Goal: Task Accomplishment & Management: Complete application form

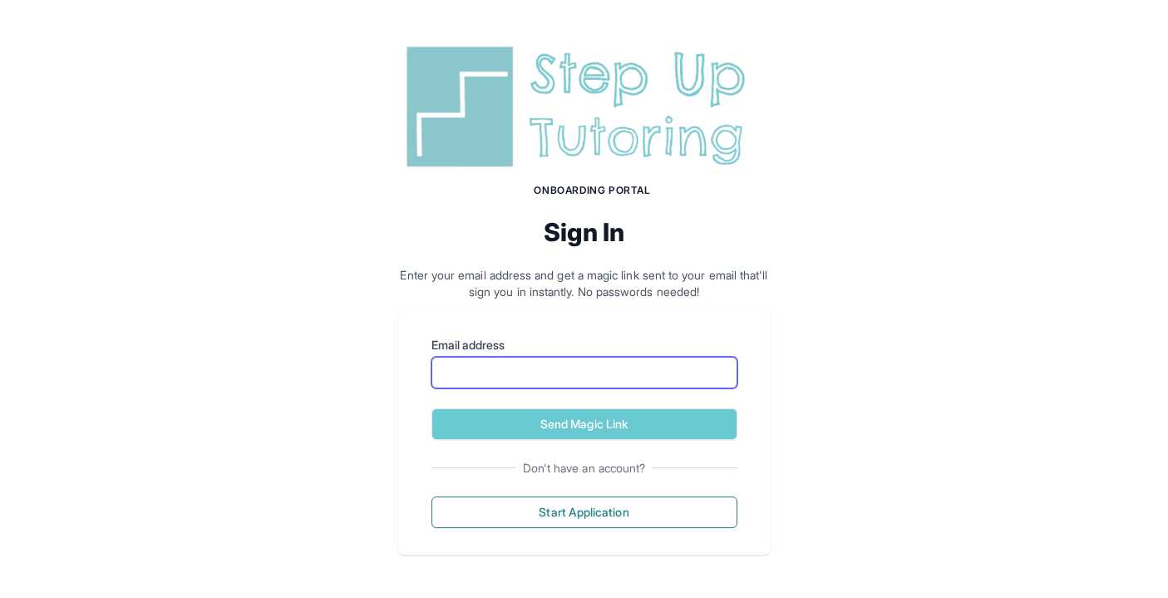
click at [598, 381] on input "Email address" at bounding box center [584, 373] width 306 height 32
click at [615, 243] on h2 "Sign In" at bounding box center [584, 232] width 372 height 30
click at [605, 386] on input "Email address" at bounding box center [584, 373] width 306 height 32
click at [653, 282] on p "Enter your email address and get a magic link sent to your email that'll sign y…" at bounding box center [584, 283] width 372 height 33
click at [623, 372] on input "Email address" at bounding box center [584, 373] width 306 height 32
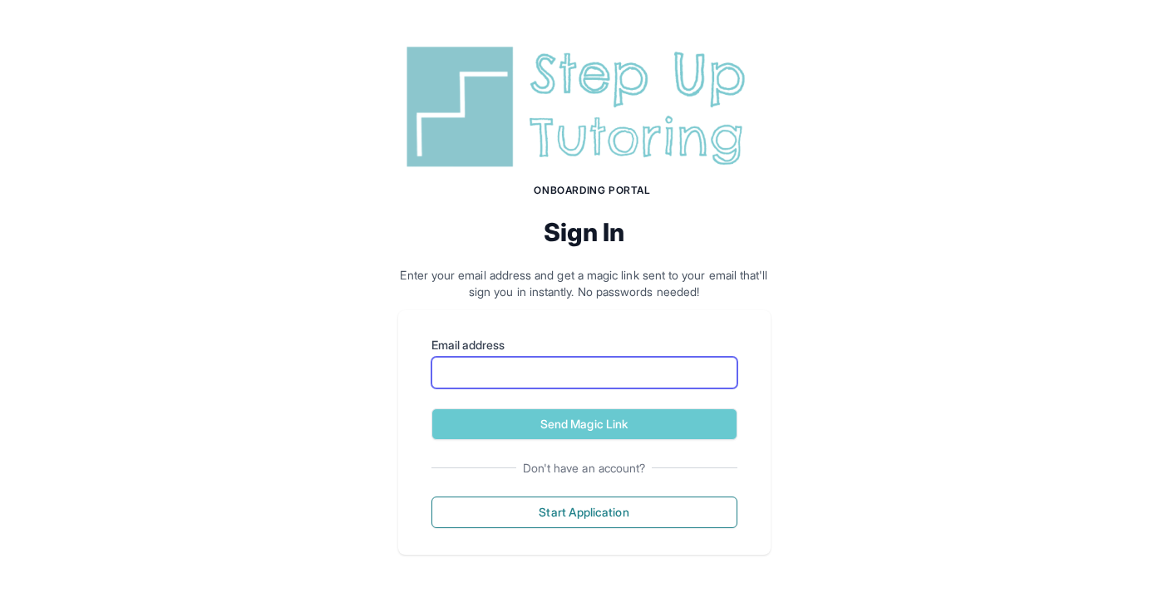
type input "**********"
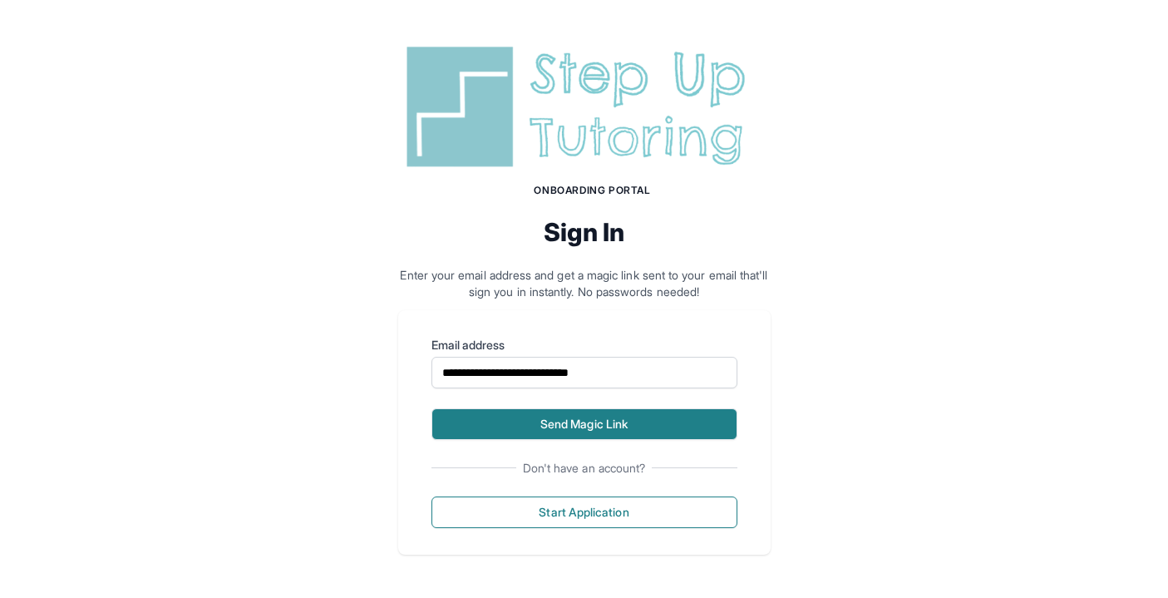
click at [603, 429] on button "Send Magic Link" at bounding box center [584, 424] width 306 height 32
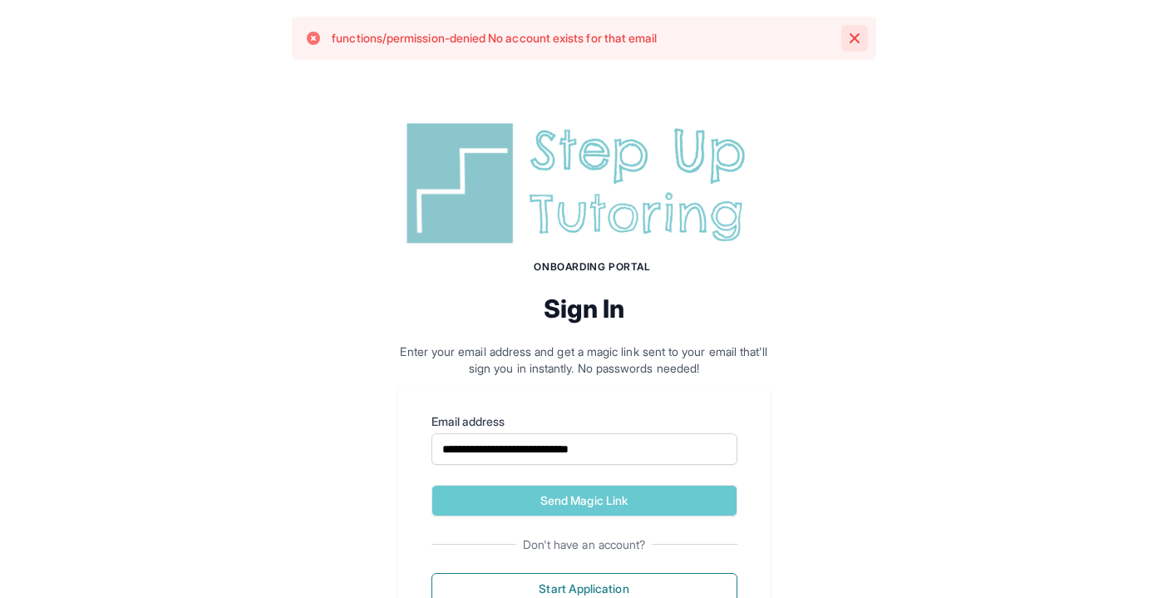
click at [700, 34] on icon "button" at bounding box center [855, 38] width 10 height 10
